Goal: Task Accomplishment & Management: Manage account settings

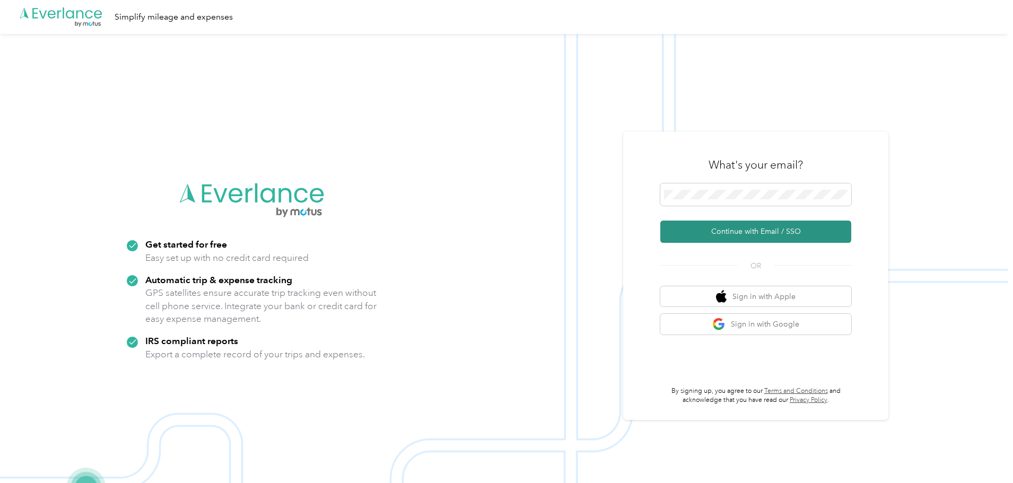
click at [748, 233] on button "Continue with Email / SSO" at bounding box center [755, 232] width 191 height 22
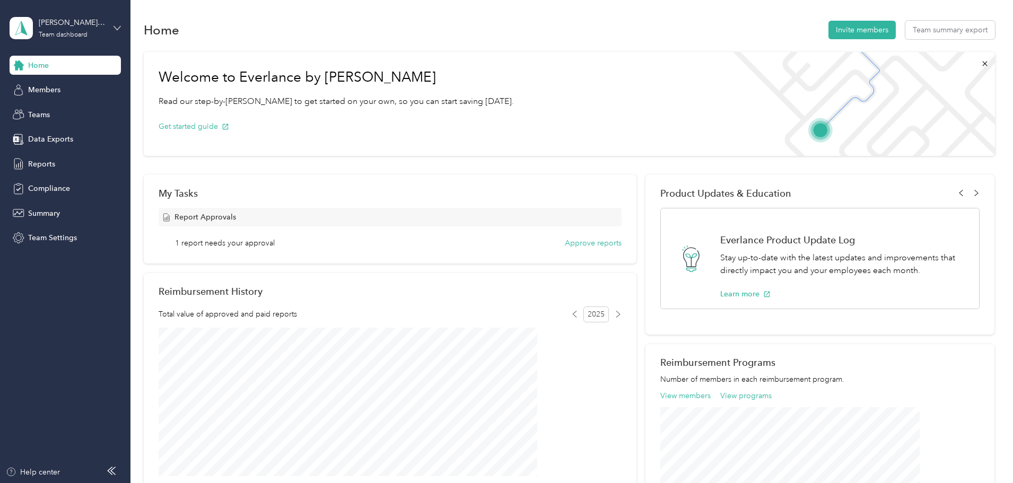
click at [120, 24] on icon at bounding box center [117, 27] width 7 height 7
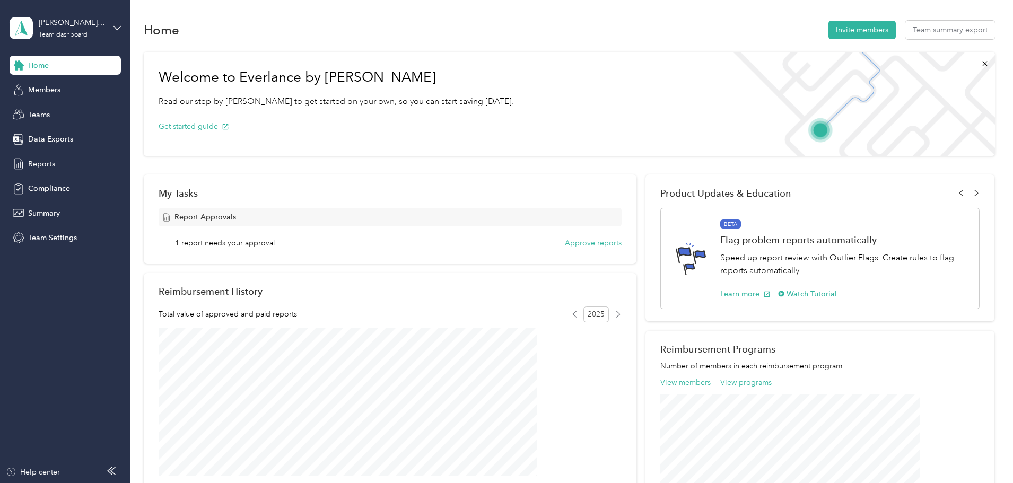
click at [65, 90] on div "Team dashboard" at bounding box center [181, 87] width 328 height 19
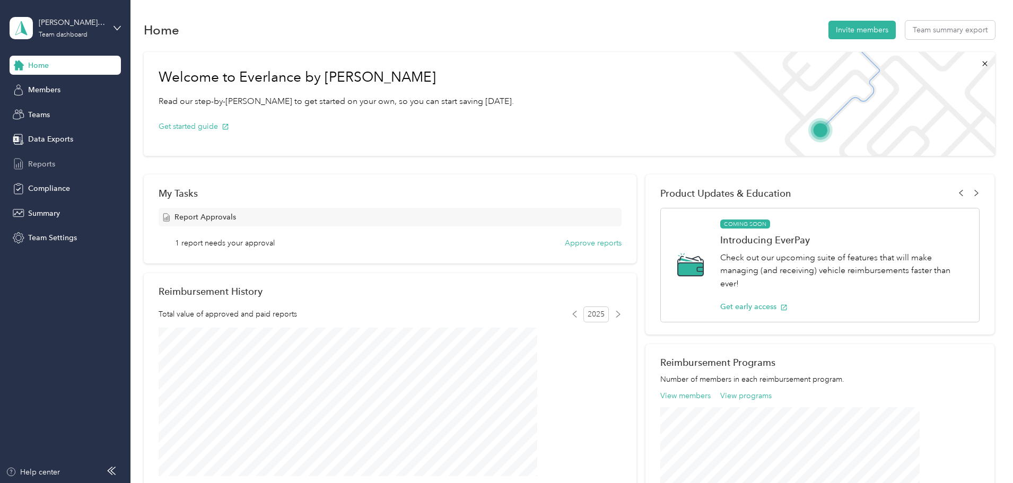
click at [37, 165] on span "Reports" at bounding box center [41, 164] width 27 height 11
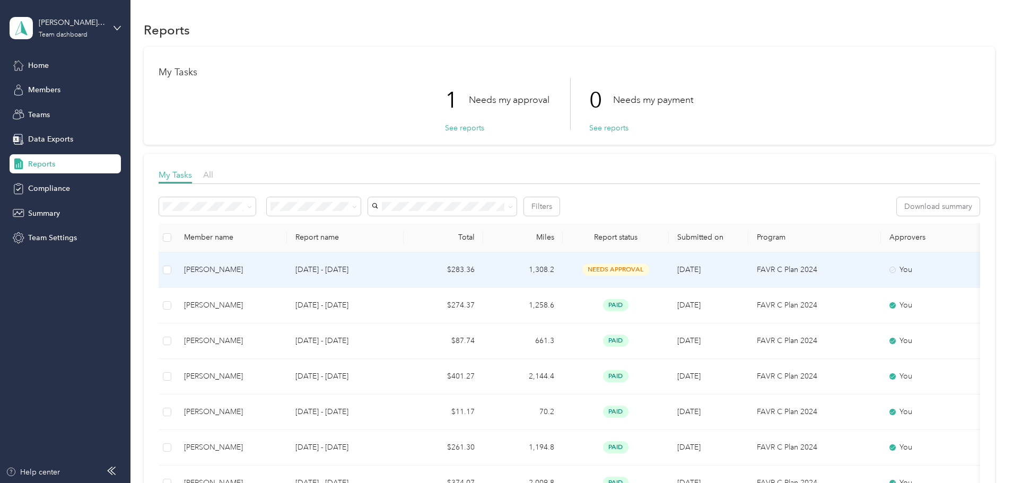
click at [649, 271] on span "needs approval" at bounding box center [616, 270] width 67 height 12
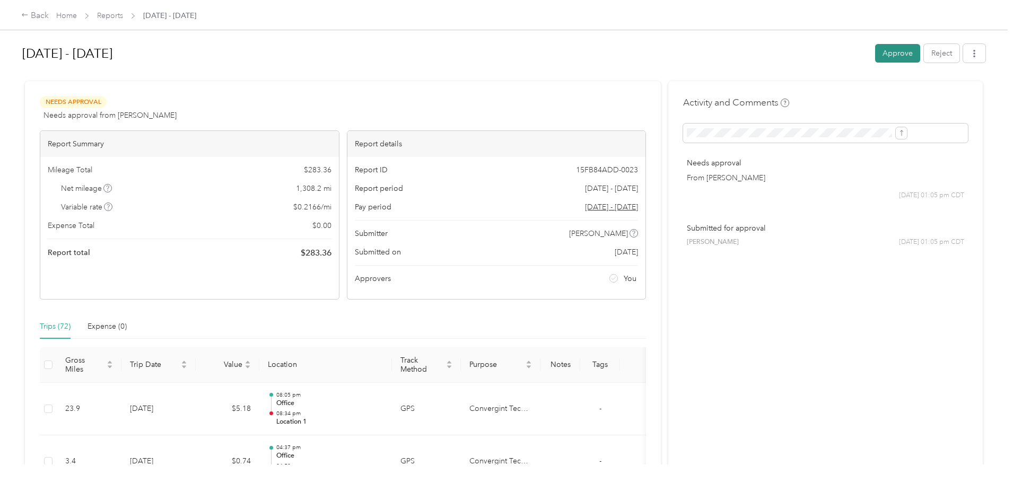
click at [875, 55] on button "Approve" at bounding box center [897, 53] width 45 height 19
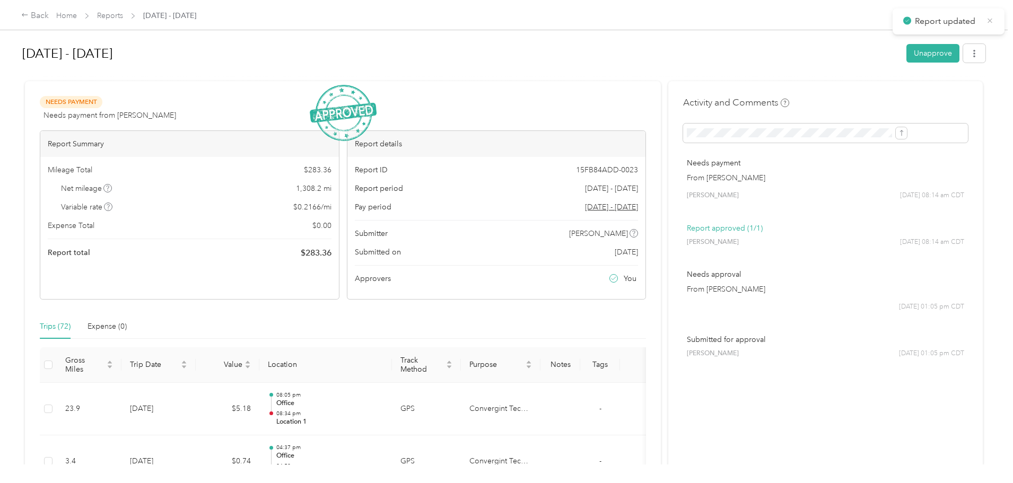
click at [990, 23] on icon at bounding box center [990, 21] width 8 height 10
click at [77, 13] on link "Home" at bounding box center [66, 15] width 21 height 9
